Goal: Find specific page/section: Find specific page/section

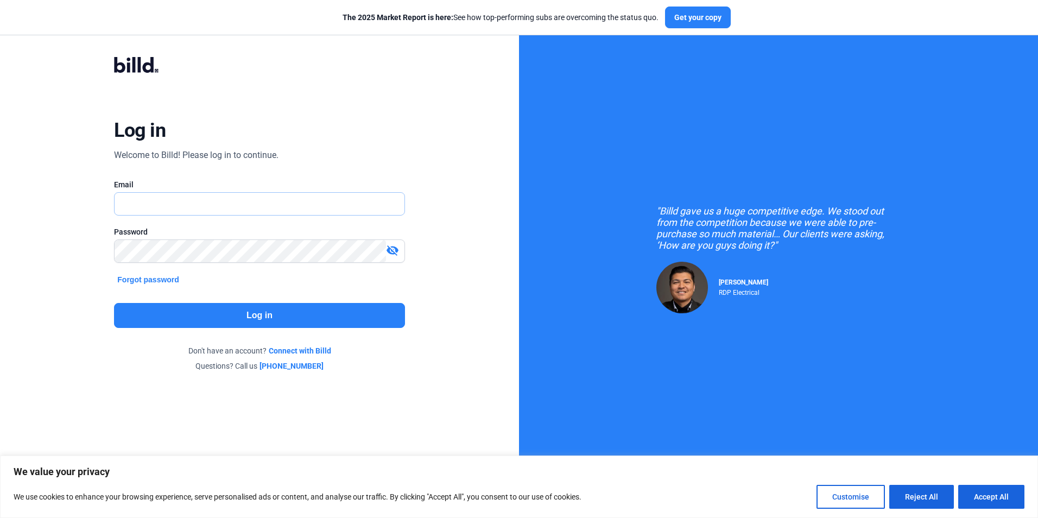
type input "[PERSON_NAME][EMAIL_ADDRESS][DOMAIN_NAME]"
click at [263, 312] on button "Log in" at bounding box center [259, 315] width 290 height 25
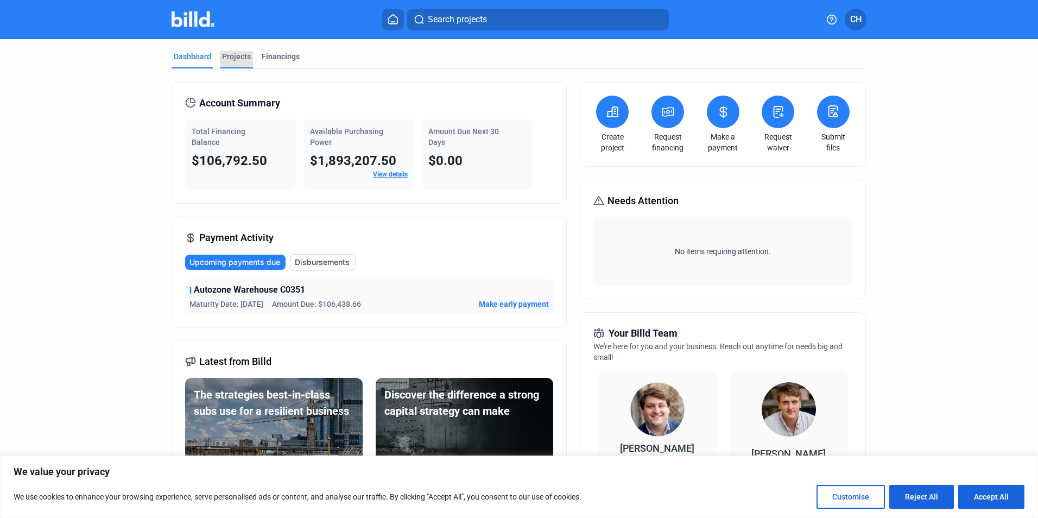
click at [228, 54] on div "Projects" at bounding box center [236, 56] width 29 height 11
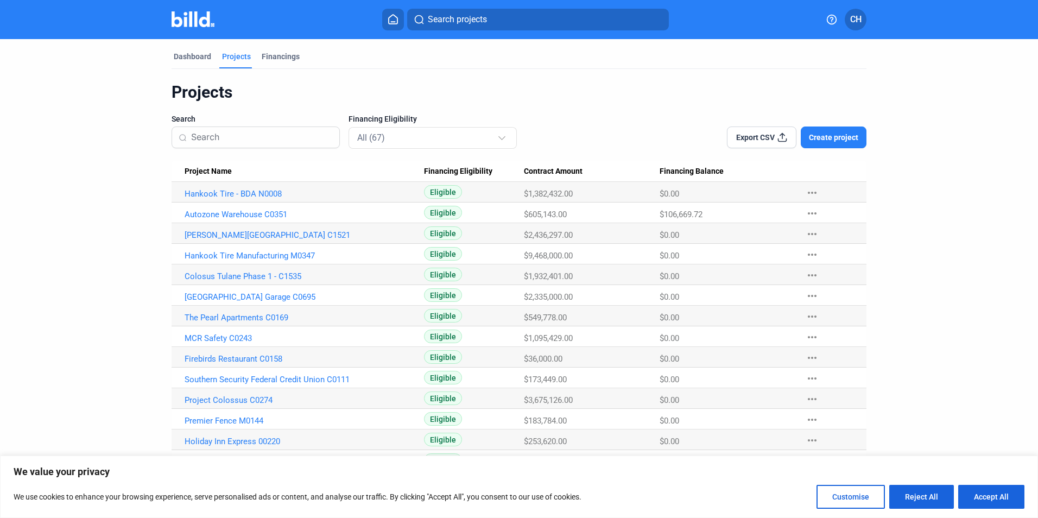
click at [264, 139] on input at bounding box center [262, 137] width 142 height 23
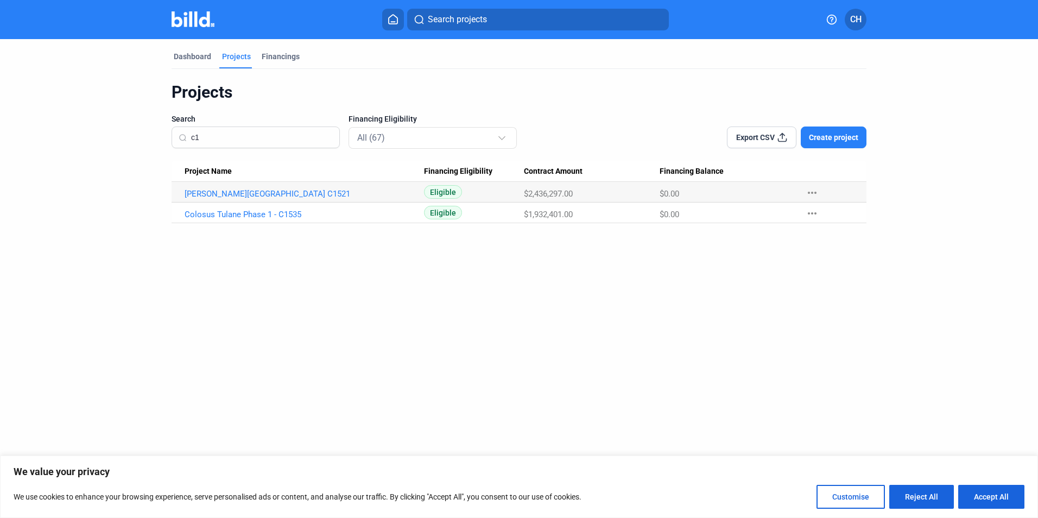
type input "c"
